Goal: Task Accomplishment & Management: Use online tool/utility

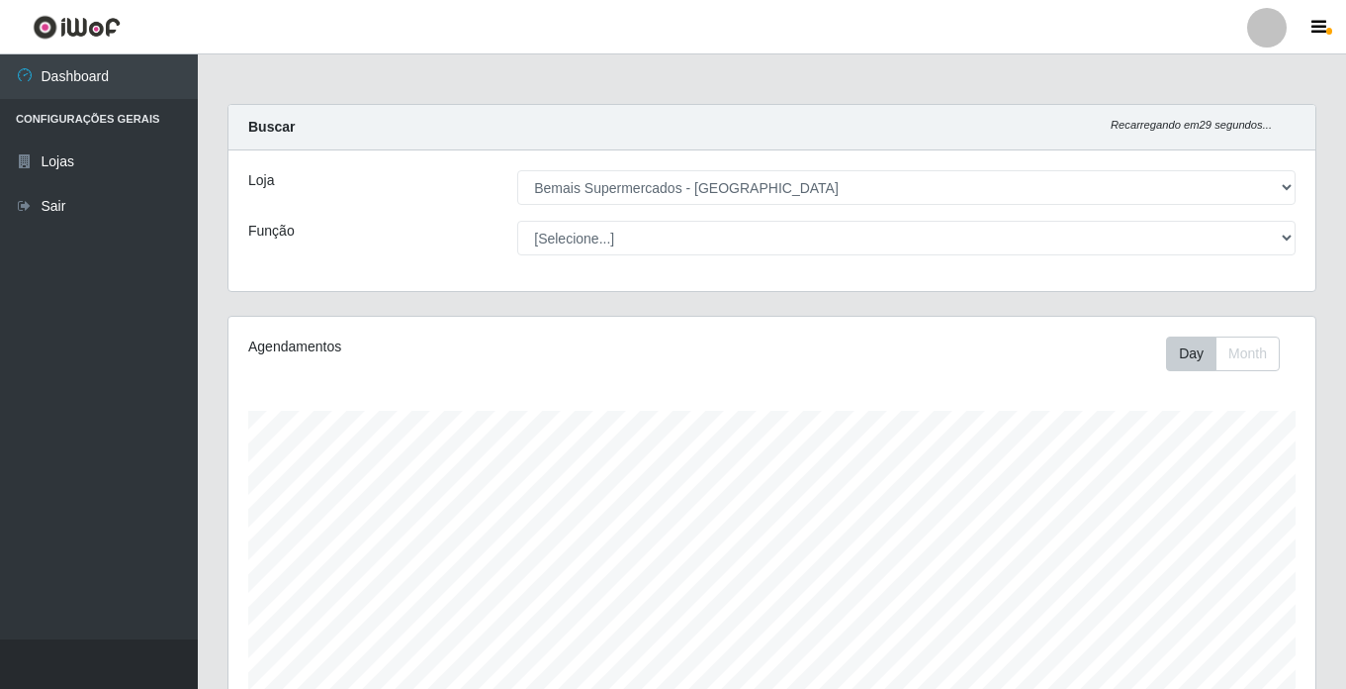
select select "250"
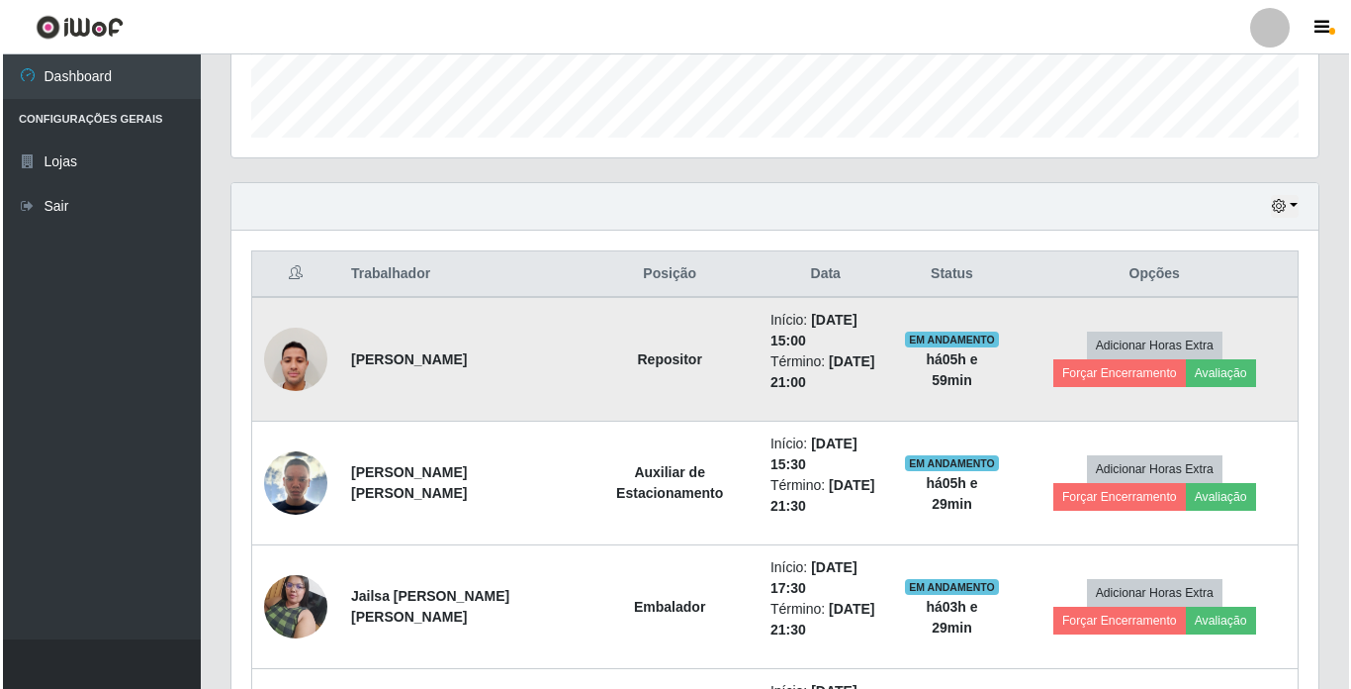
scroll to position [411, 1087]
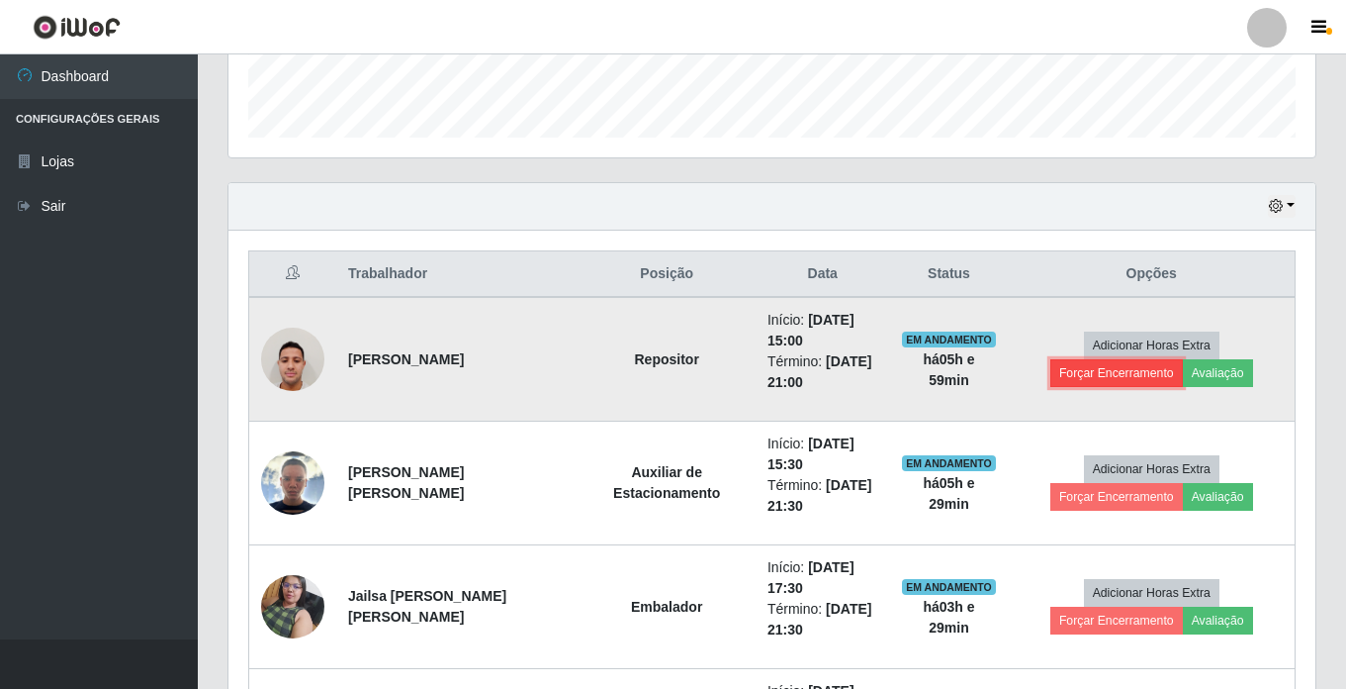
click at [1183, 359] on button "Forçar Encerramento" at bounding box center [1117, 373] width 133 height 28
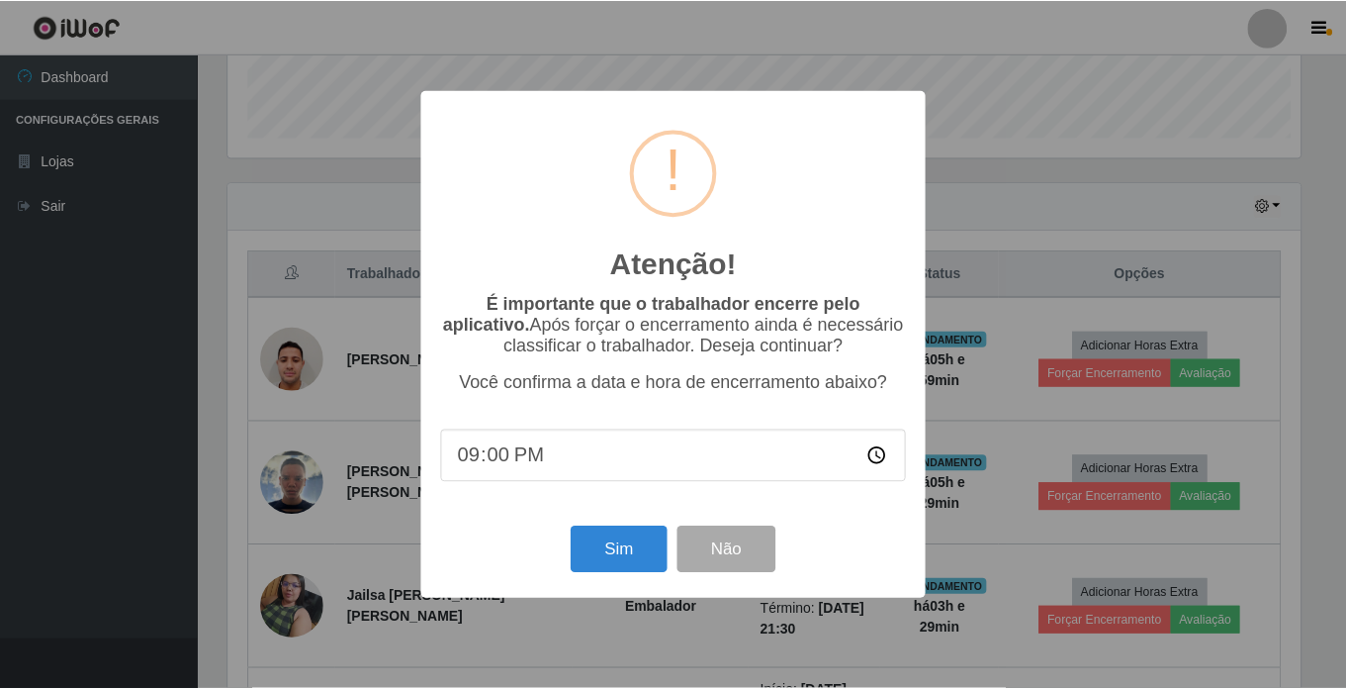
scroll to position [411, 1077]
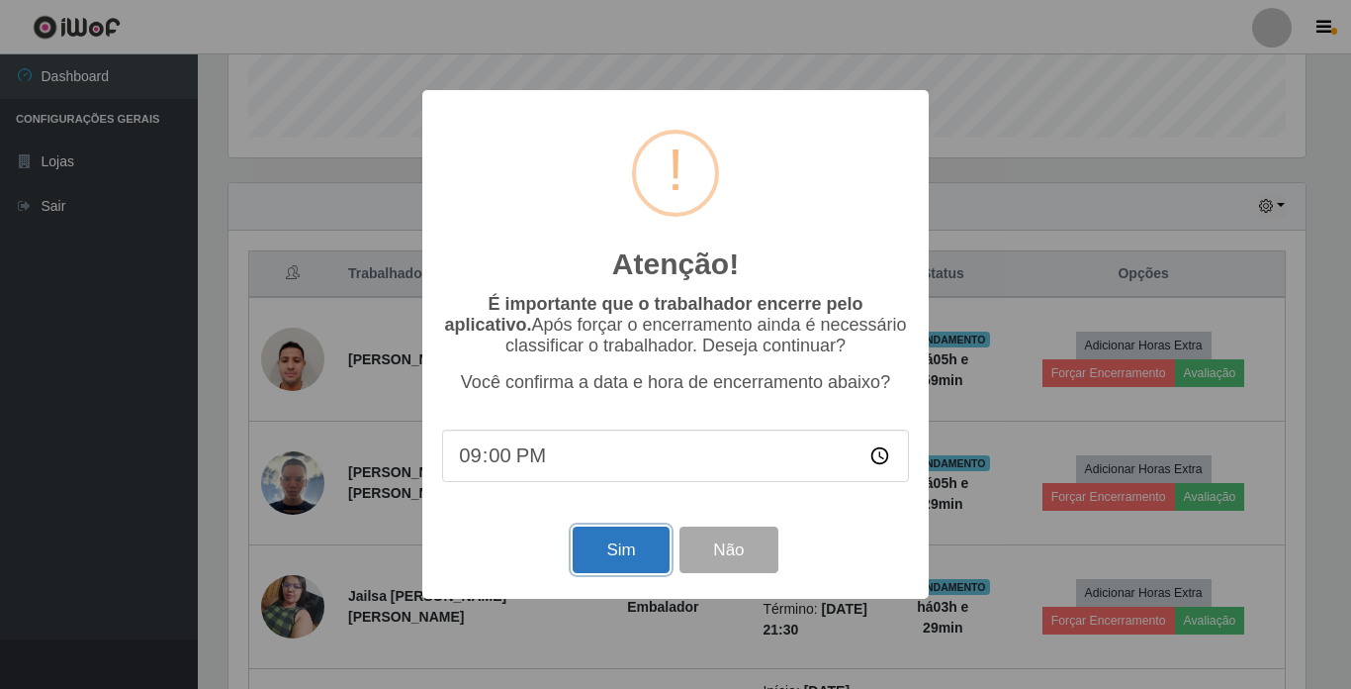
click at [617, 547] on button "Sim" at bounding box center [621, 549] width 96 height 46
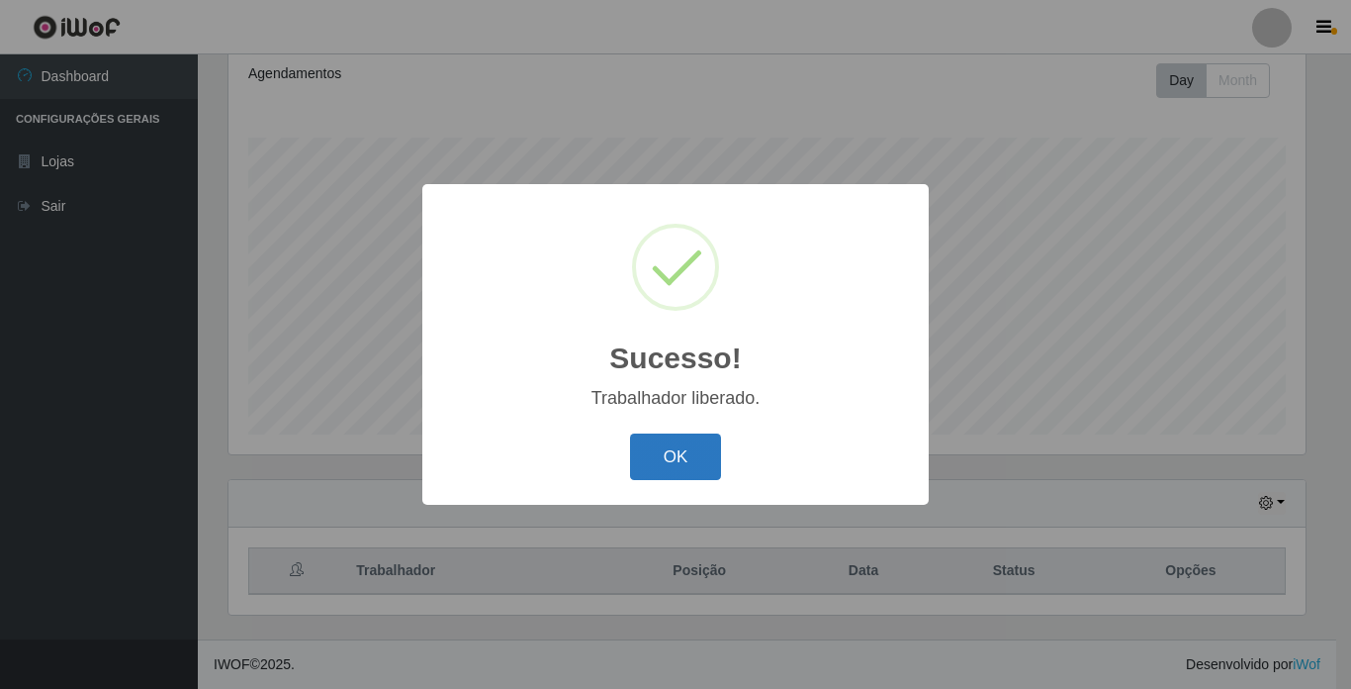
click at [664, 446] on button "OK" at bounding box center [676, 456] width 92 height 46
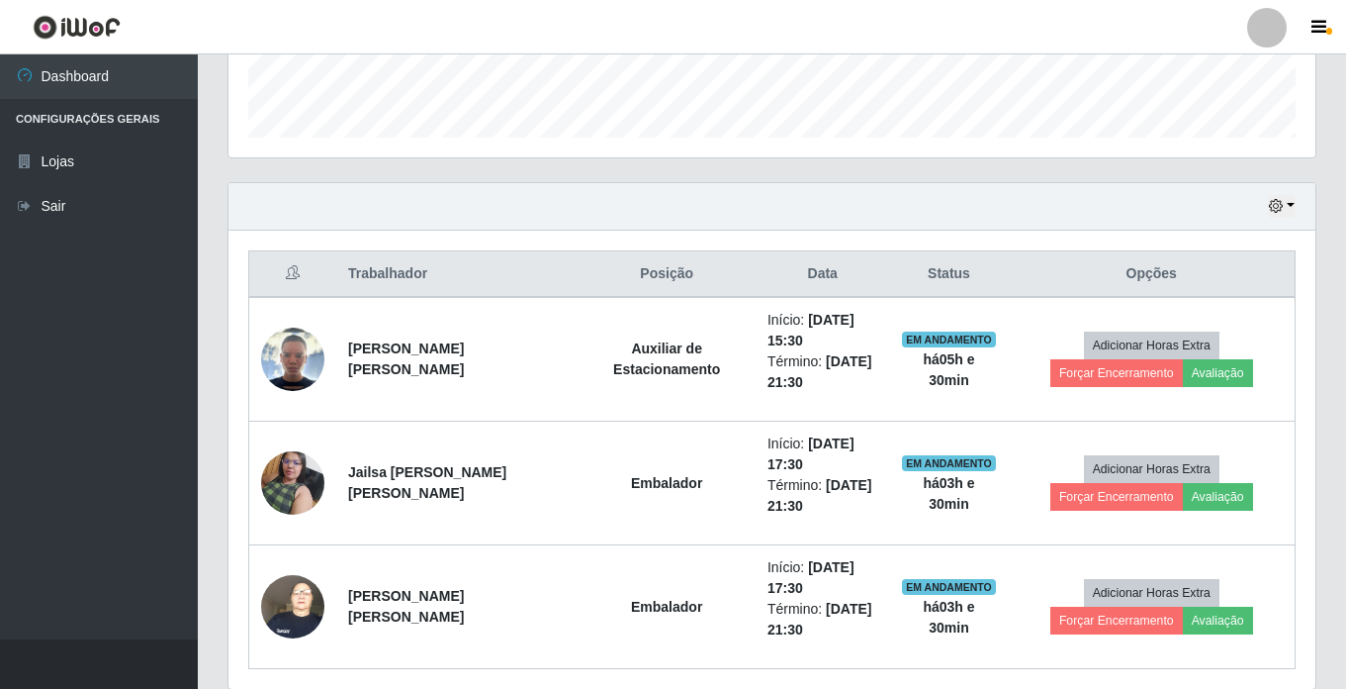
scroll to position [644, 0]
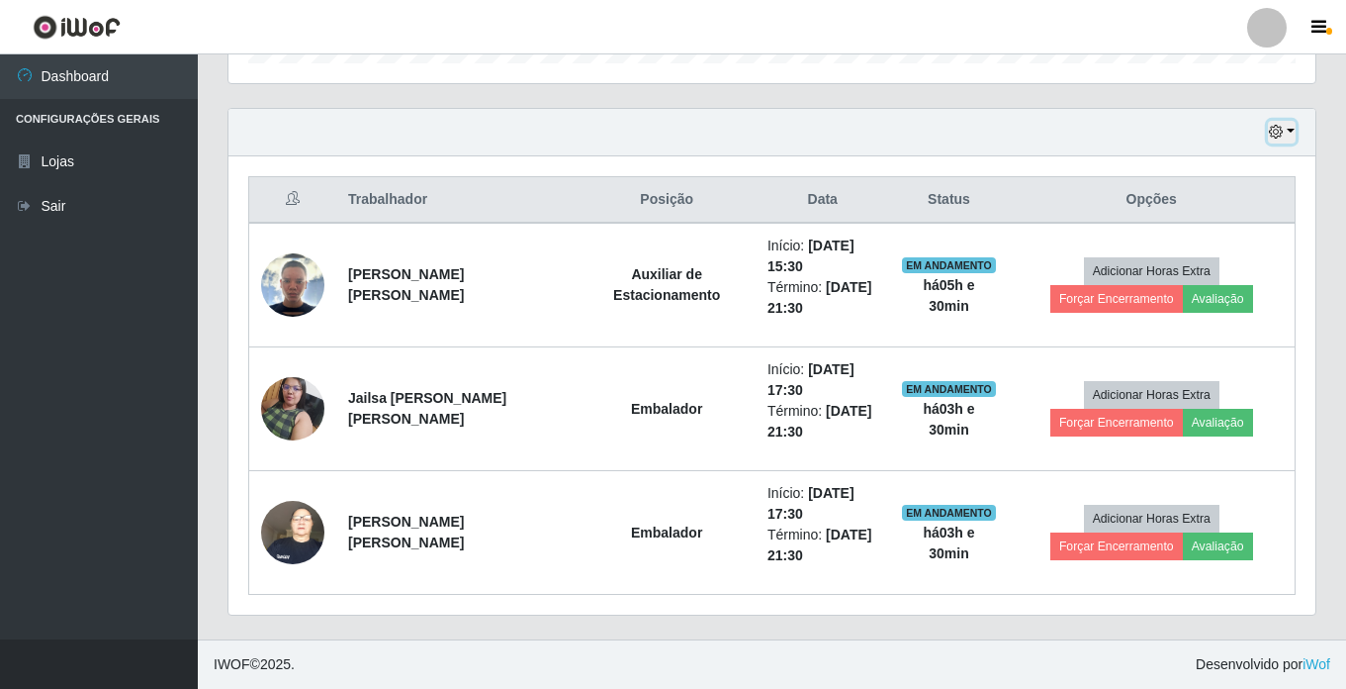
click at [1284, 132] on button "button" at bounding box center [1282, 132] width 28 height 23
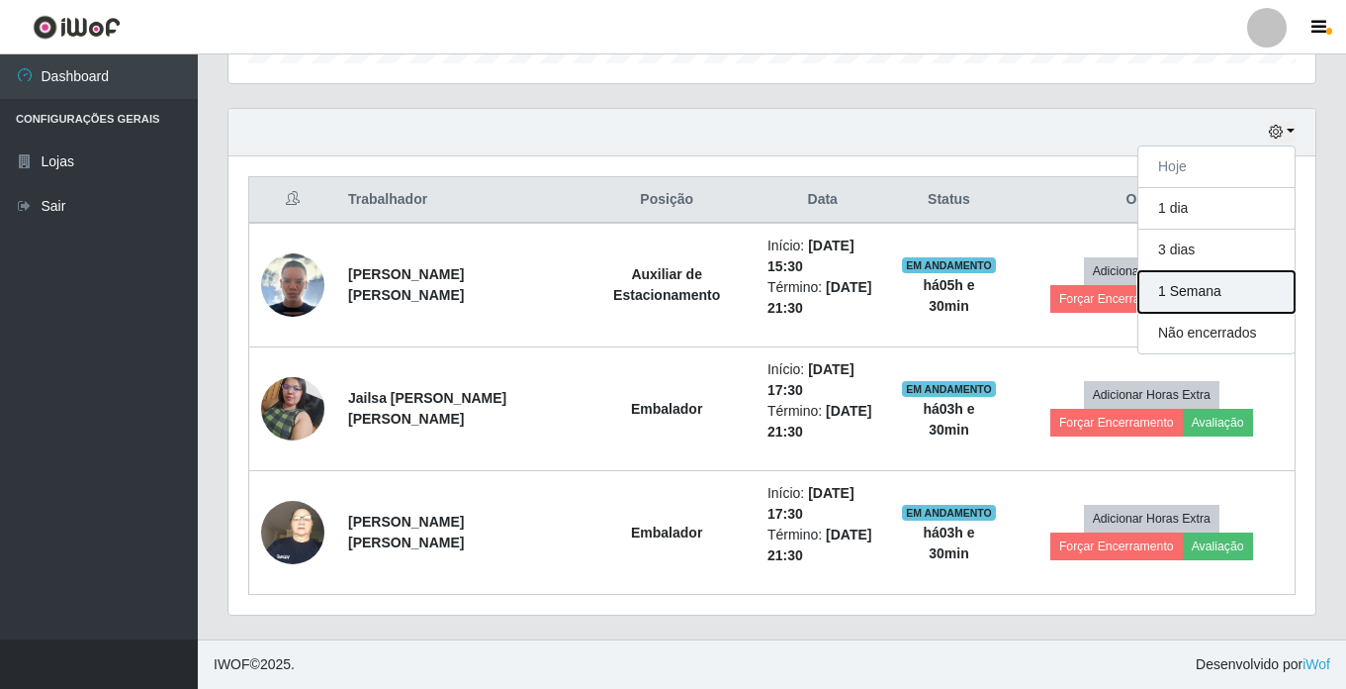
click at [1233, 290] on button "1 Semana" at bounding box center [1217, 292] width 156 height 42
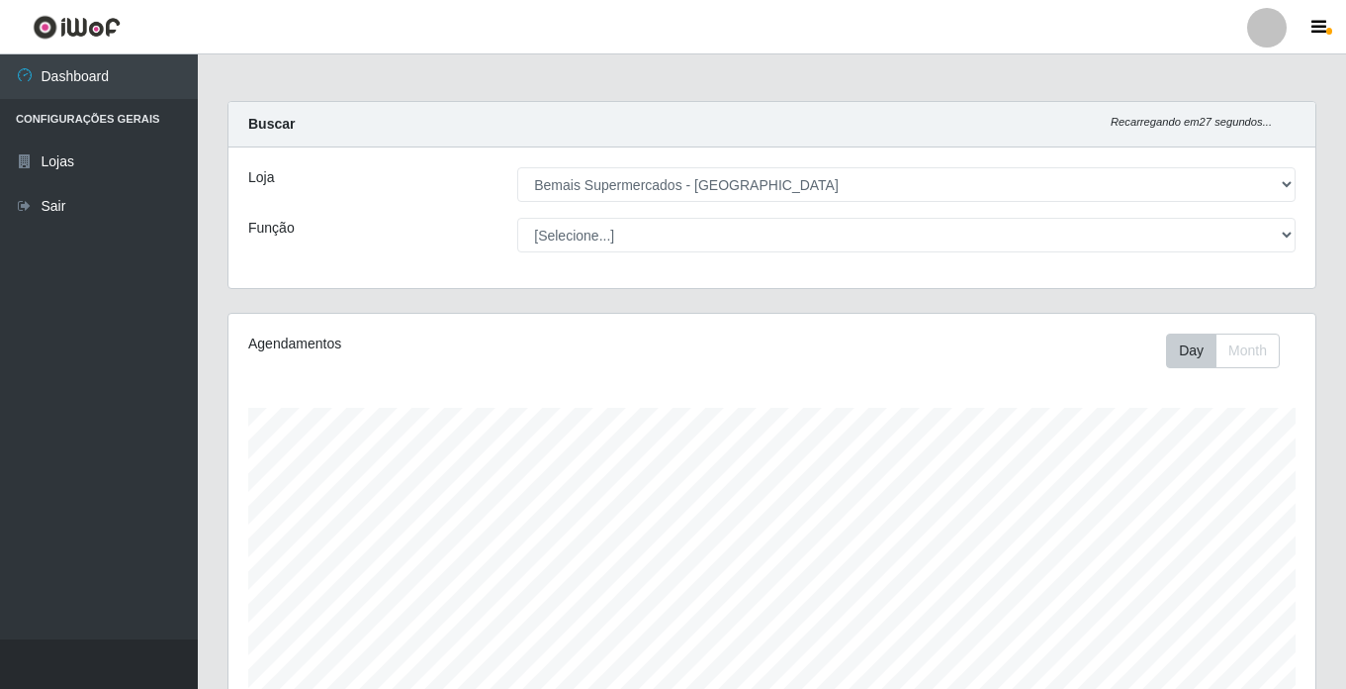
scroll to position [0, 0]
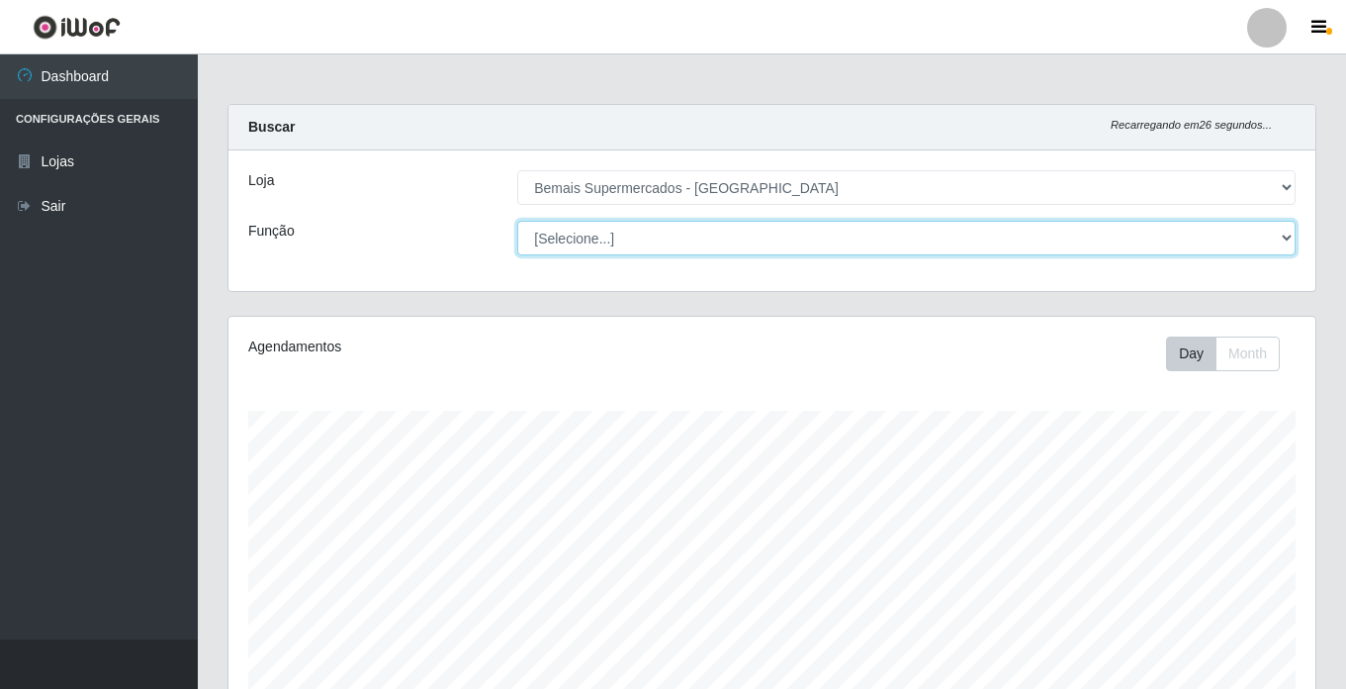
click at [588, 222] on select "[Selecione...] ASG ASG + ASG ++ Auxiliar de Estacionamento Auxiliar de Estacion…" at bounding box center [906, 238] width 779 height 35
click at [517, 221] on select "[Selecione...] ASG ASG + ASG ++ Auxiliar de Estacionamento Auxiliar de Estacion…" at bounding box center [906, 238] width 779 height 35
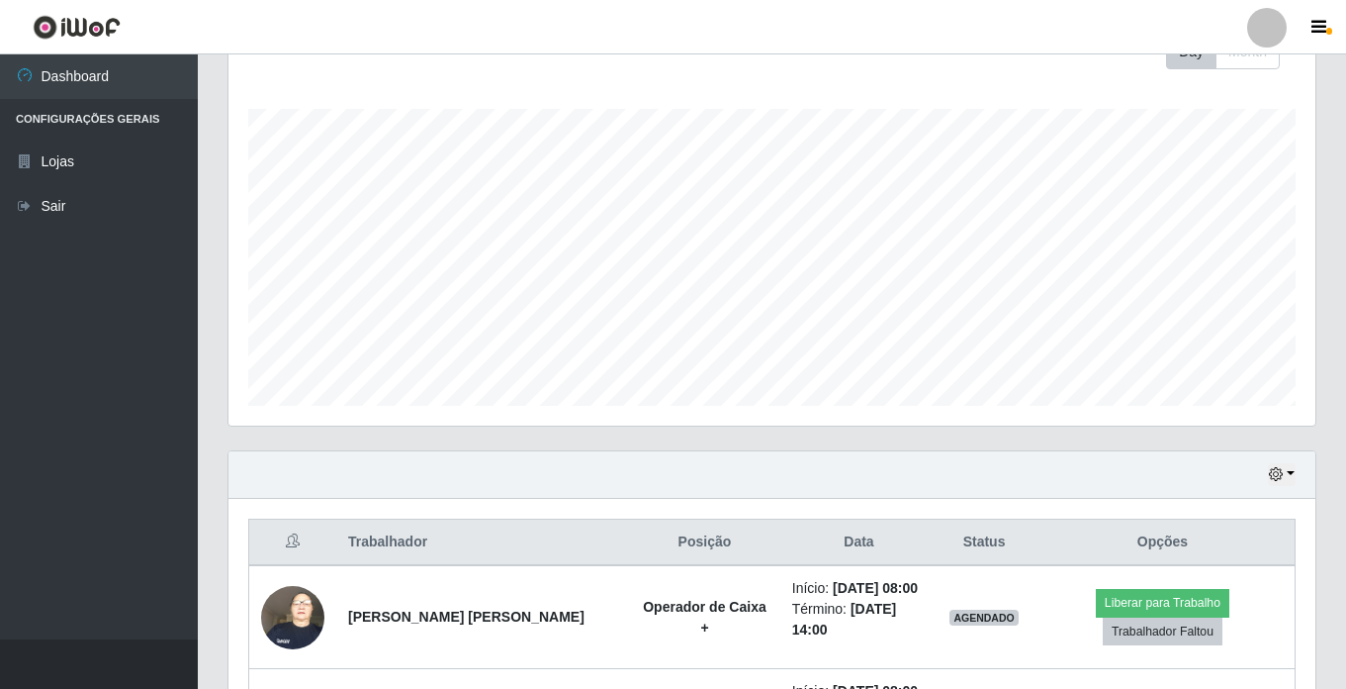
scroll to position [396, 0]
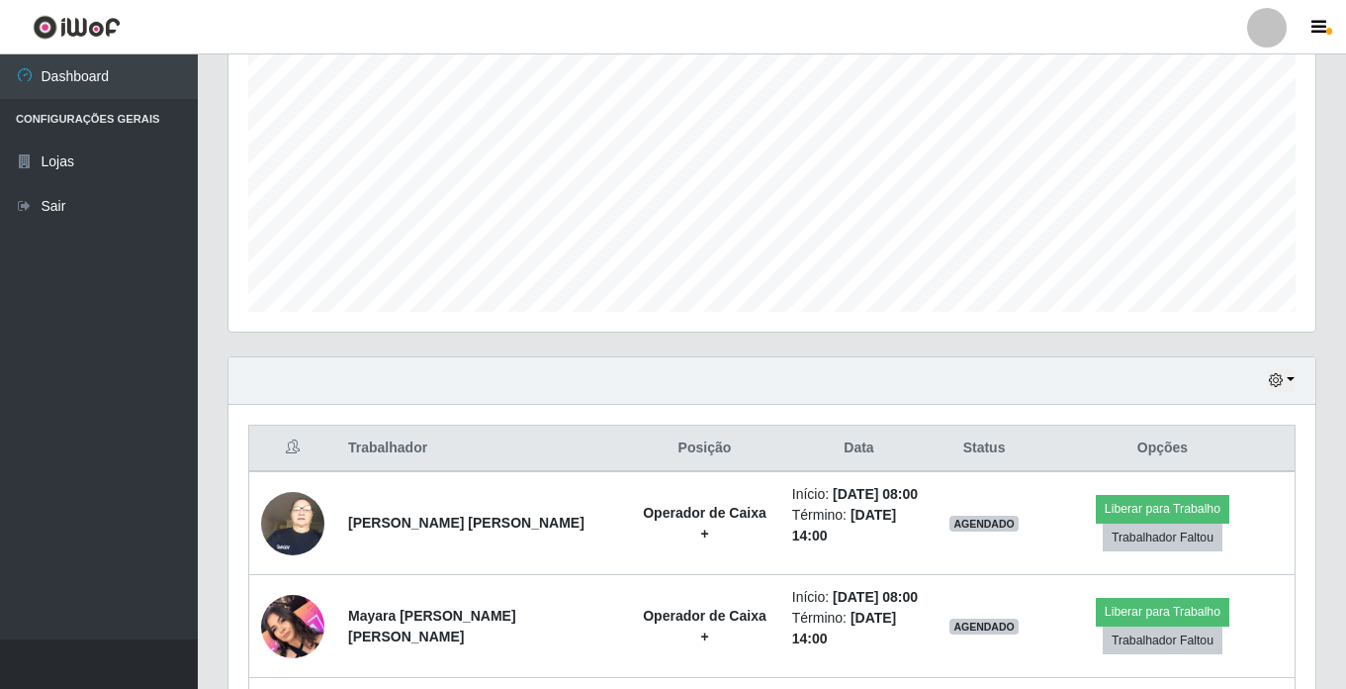
click at [1296, 386] on div "Hoje 1 dia 3 dias 1 Semana Não encerrados" at bounding box center [772, 380] width 1087 height 47
click at [1294, 378] on button "button" at bounding box center [1282, 380] width 28 height 23
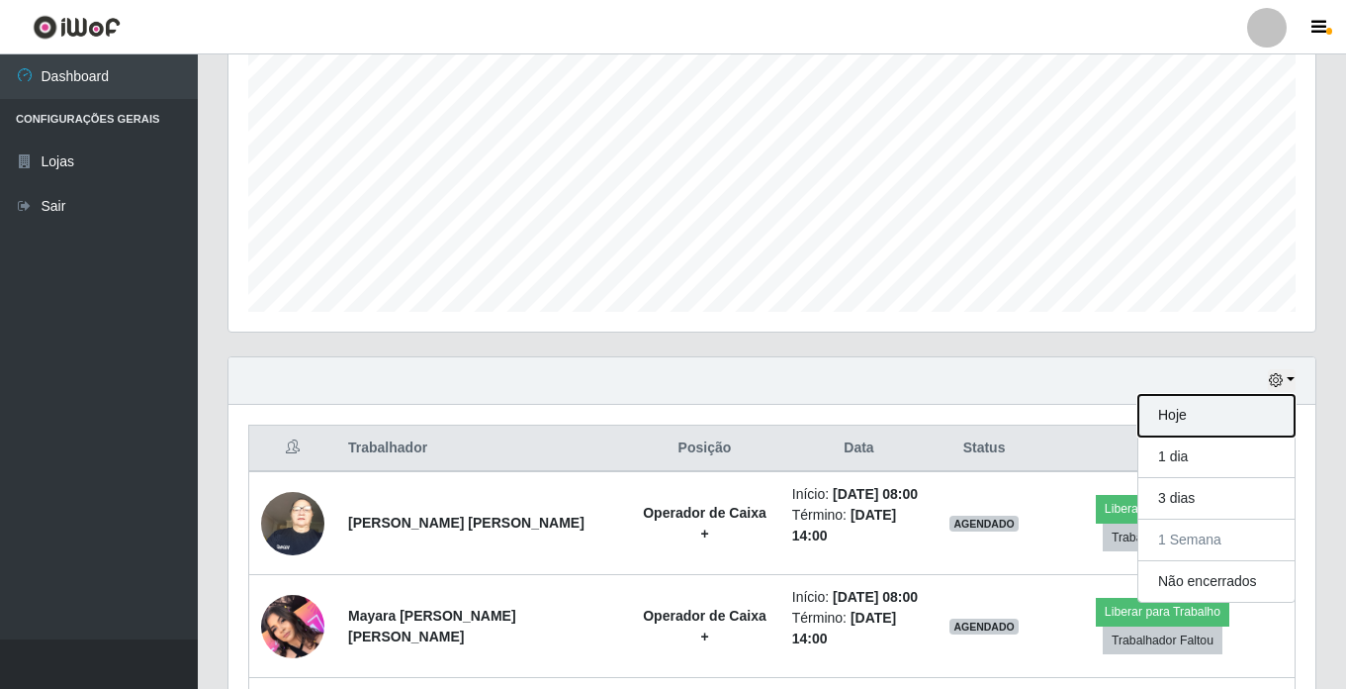
click at [1194, 401] on button "Hoje" at bounding box center [1217, 416] width 156 height 42
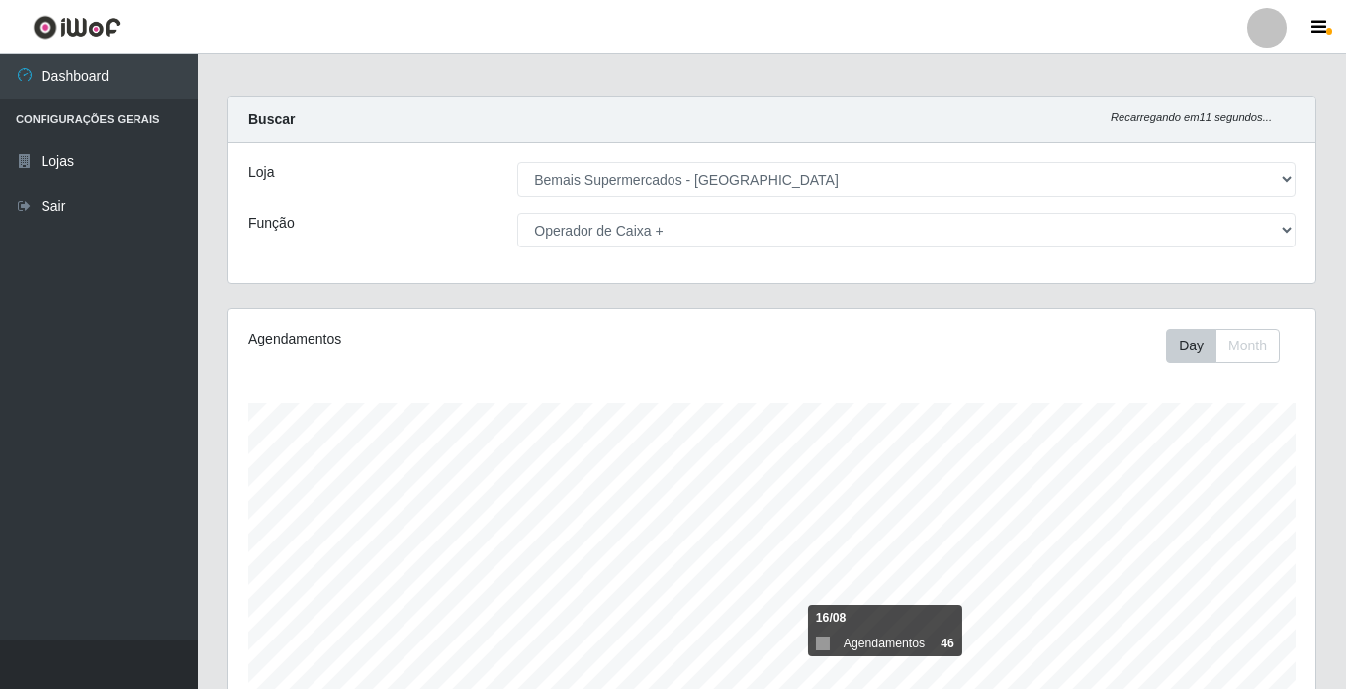
scroll to position [0, 0]
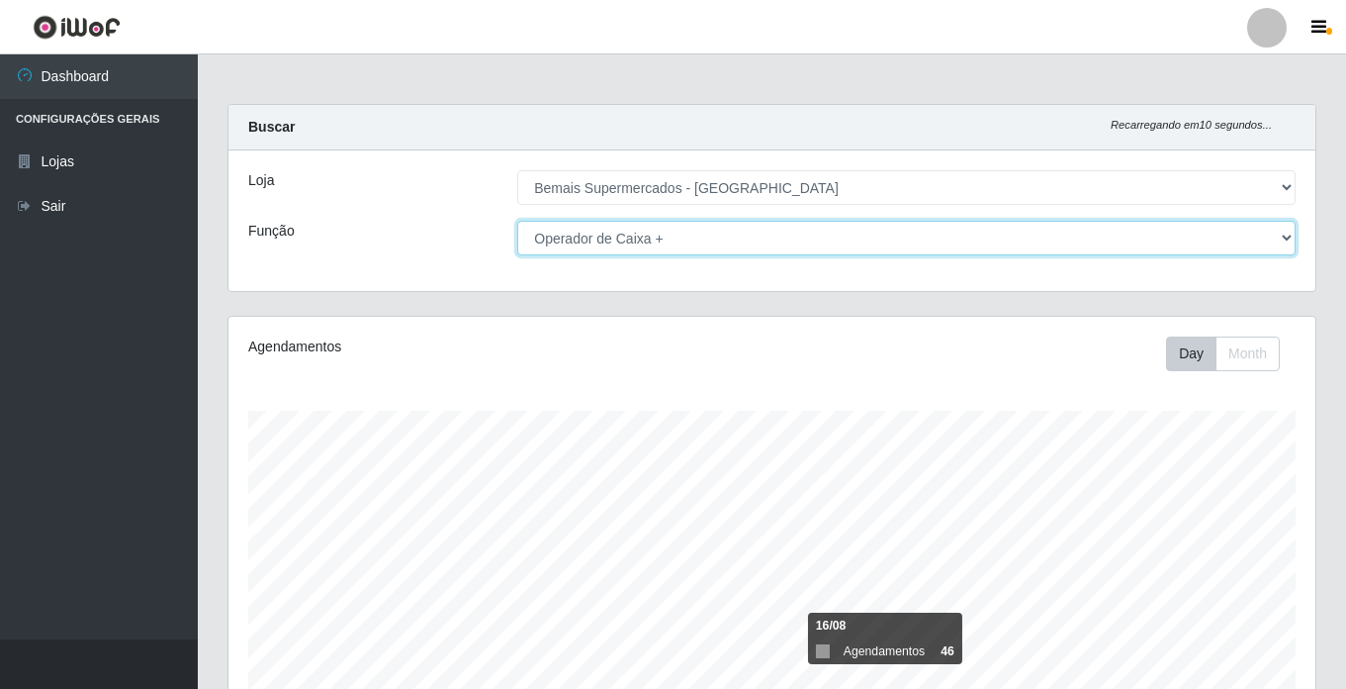
click at [673, 241] on select "[Selecione...] ASG ASG + ASG ++ Auxiliar de Estacionamento Auxiliar de Estacion…" at bounding box center [906, 238] width 779 height 35
select select "[Selecione...]"
click at [517, 221] on select "[Selecione...] ASG ASG + ASG ++ Auxiliar de Estacionamento Auxiliar de Estacion…" at bounding box center [906, 238] width 779 height 35
